Goal: Information Seeking & Learning: Find specific fact

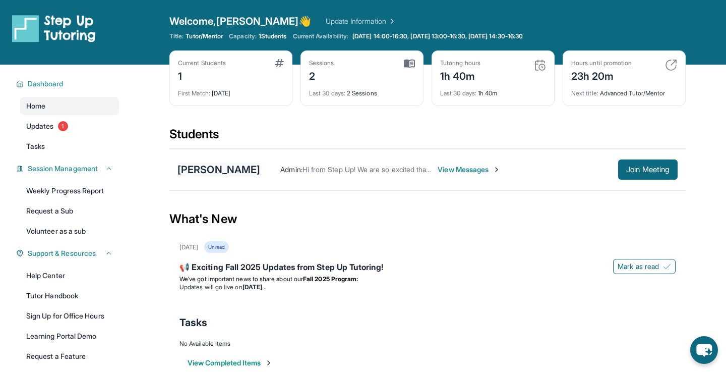
click at [198, 168] on div "[PERSON_NAME]" at bounding box center [218, 169] width 83 height 14
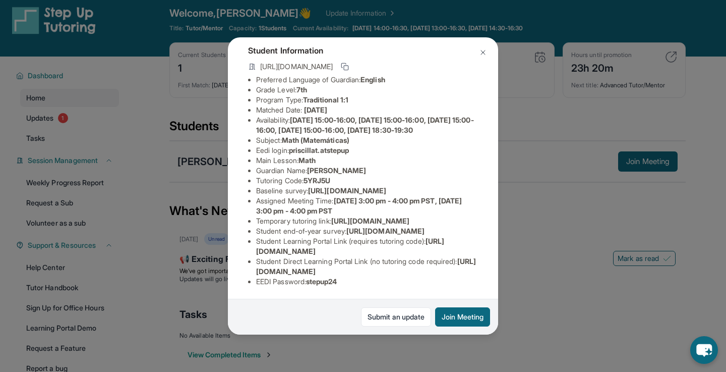
scroll to position [84, 10]
click at [482, 51] on img at bounding box center [483, 52] width 8 height 8
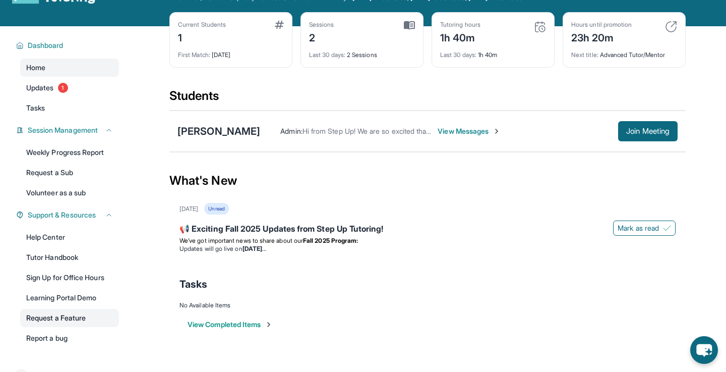
scroll to position [65, 0]
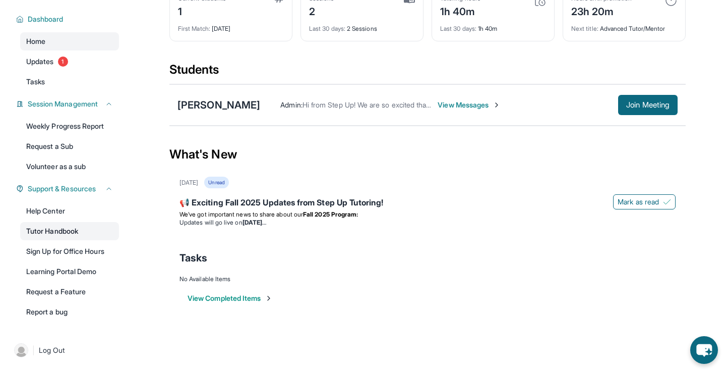
click at [81, 232] on link "Tutor Handbook" at bounding box center [69, 231] width 99 height 18
click at [83, 130] on link "Weekly Progress Report" at bounding box center [69, 126] width 99 height 18
click at [650, 111] on button "Join Meeting" at bounding box center [648, 105] width 60 height 20
click at [655, 109] on button "Join Meeting" at bounding box center [648, 105] width 60 height 20
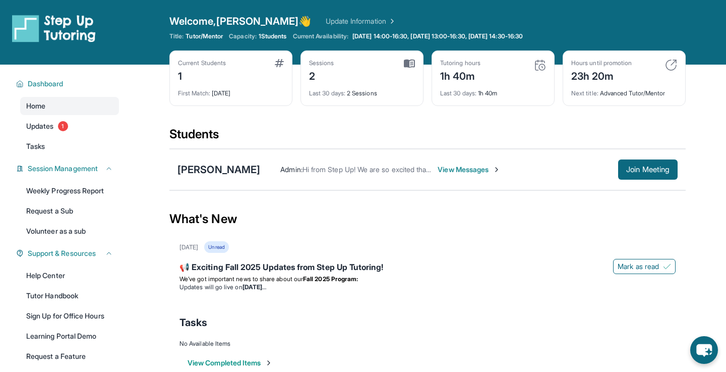
scroll to position [9, 0]
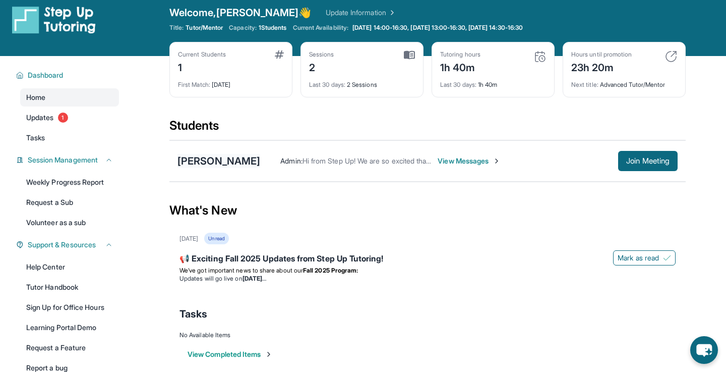
click at [234, 154] on div "[PERSON_NAME]" at bounding box center [218, 161] width 83 height 14
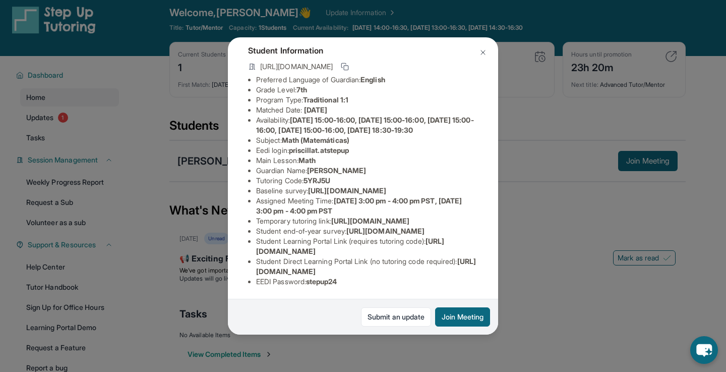
scroll to position [55, 0]
click at [525, 183] on div "Priscilla Tadeo Guardian: Lucy Solorio Student Information https://student-port…" at bounding box center [363, 186] width 726 height 372
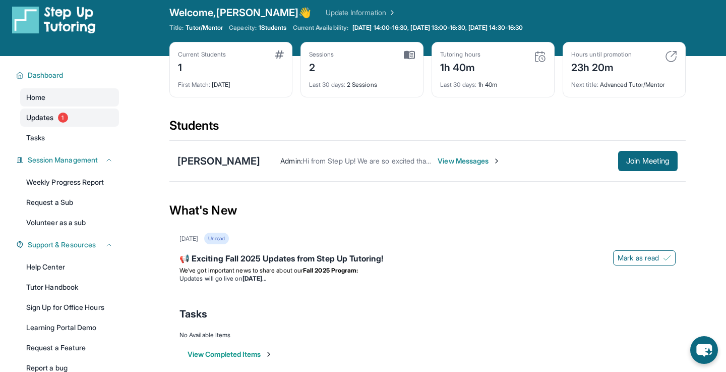
click at [79, 122] on link "Updates 1" at bounding box center [69, 117] width 99 height 18
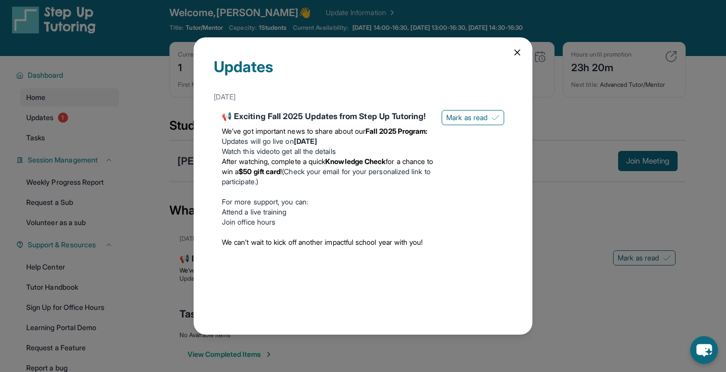
click at [514, 56] on icon at bounding box center [517, 52] width 10 height 10
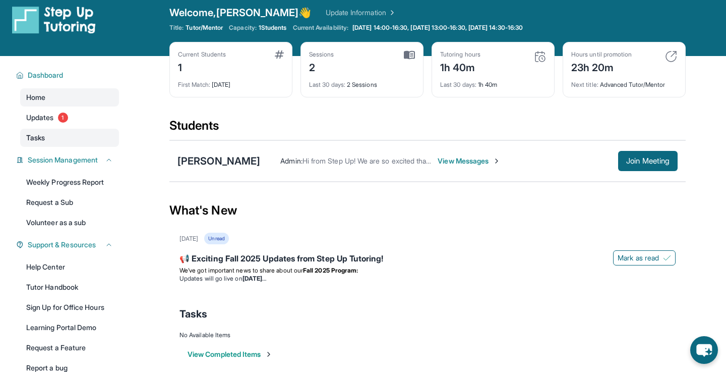
click at [101, 142] on link "Tasks" at bounding box center [69, 138] width 99 height 18
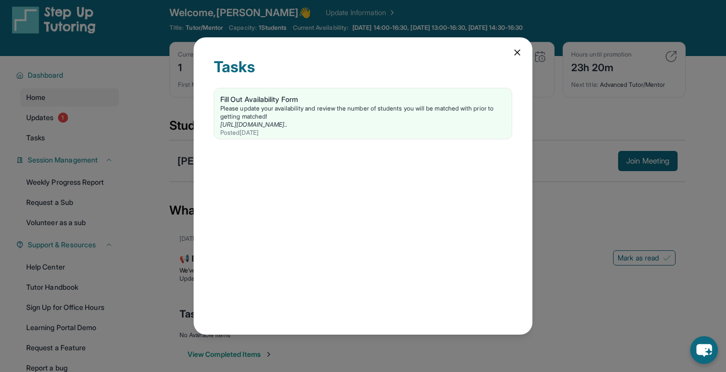
click at [516, 52] on icon at bounding box center [517, 52] width 10 height 10
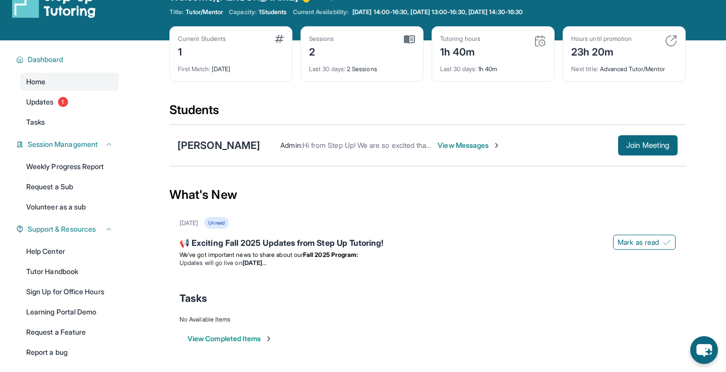
scroll to position [25, 0]
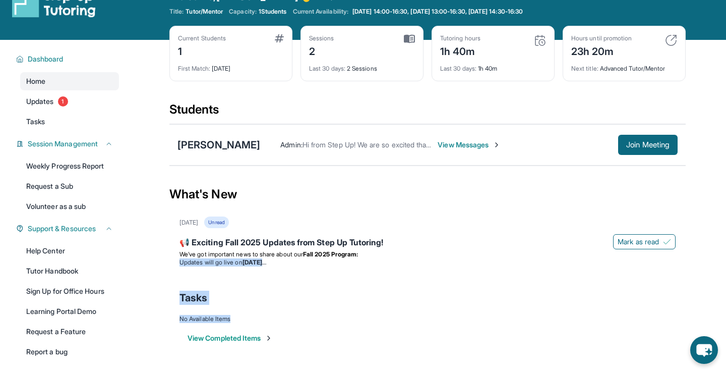
drag, startPoint x: 390, startPoint y: 254, endPoint x: 376, endPoint y: 371, distance: 117.9
click at [376, 367] on html "Open sidebar Welcome, Sarah 👋 Update Information Title: Tutor/Mentor Capacity: …" at bounding box center [363, 171] width 726 height 392
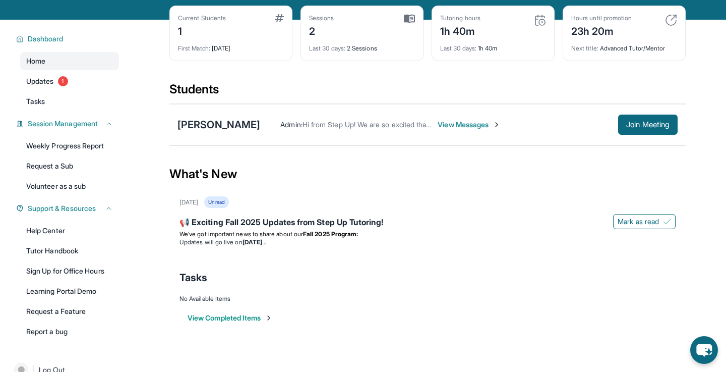
click at [406, 330] on div "View Completed Items" at bounding box center [428, 318] width 496 height 30
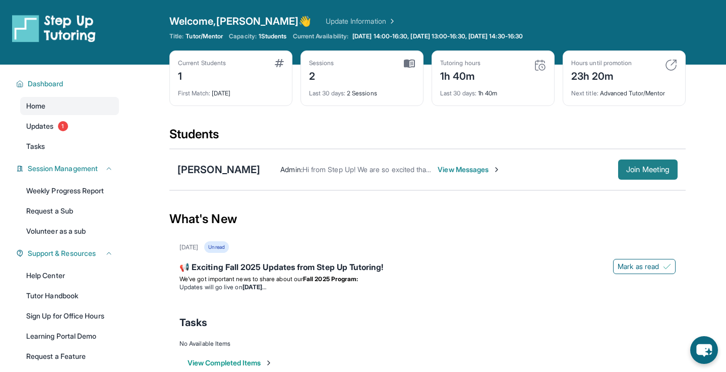
click at [618, 172] on button "Join Meeting" at bounding box center [648, 169] width 60 height 20
click at [204, 167] on div "[PERSON_NAME]" at bounding box center [218, 169] width 83 height 14
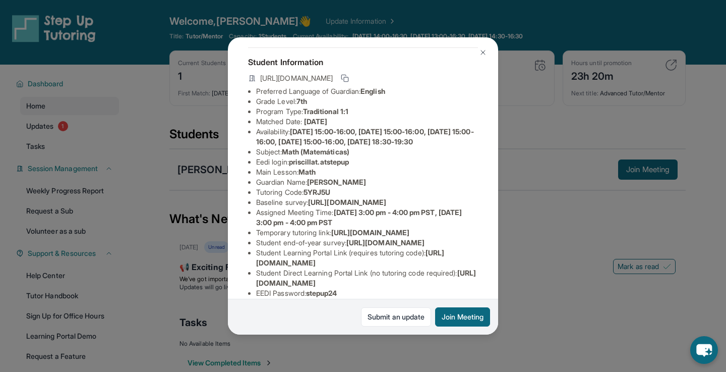
scroll to position [44, 0]
drag, startPoint x: 295, startPoint y: 174, endPoint x: 364, endPoint y: 176, distance: 68.6
click at [364, 167] on li "Eedi login : priscillat.atstepup" at bounding box center [367, 162] width 222 height 10
copy span "priscillat.atstepup"
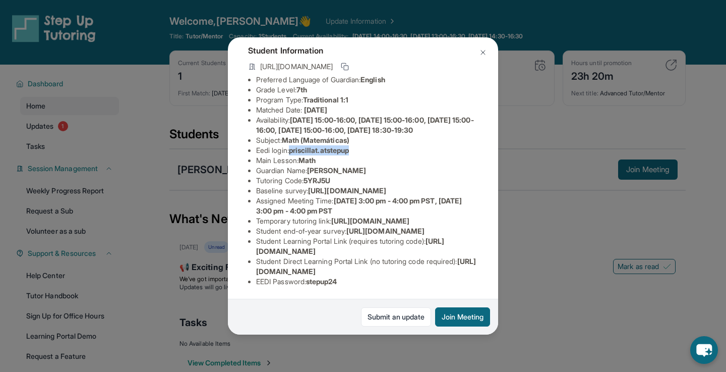
scroll to position [157, 0]
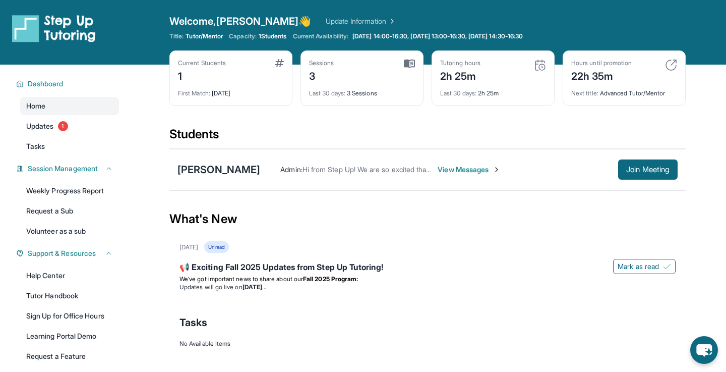
click at [339, 119] on div "Current Students 1 First Match : [DATE] Sessions 3 Last 30 days : 3 Sessions Tu…" at bounding box center [427, 88] width 516 height 76
